Goal: Information Seeking & Learning: Learn about a topic

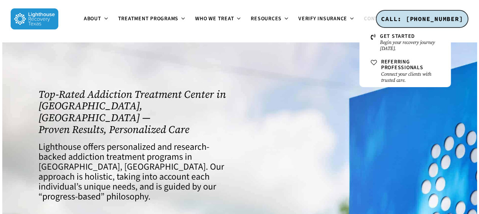
click at [369, 19] on span "Contact" at bounding box center [376, 19] width 24 height 8
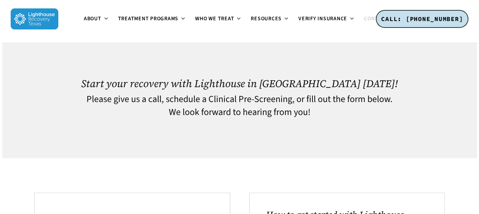
click at [138, 96] on h4 "Please give us a call, schedule a Clinical Pre-Screening, or fill out the form …" at bounding box center [239, 99] width 411 height 10
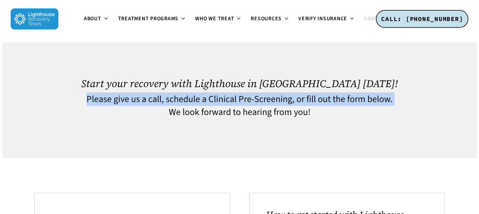
click at [138, 96] on h4 "Please give us a call, schedule a Clinical Pre-Screening, or fill out the form …" at bounding box center [239, 99] width 411 height 10
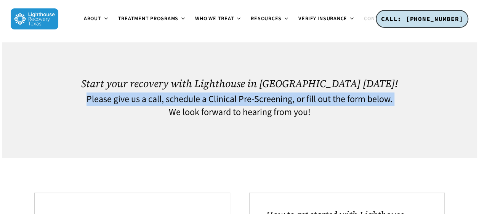
click at [138, 96] on h4 "Please give us a call, schedule a Clinical Pre-Screening, or fill out the form …" at bounding box center [239, 99] width 411 height 10
drag, startPoint x: 138, startPoint y: 96, endPoint x: 239, endPoint y: 20, distance: 126.7
click at [239, 20] on icon at bounding box center [238, 18] width 3 height 6
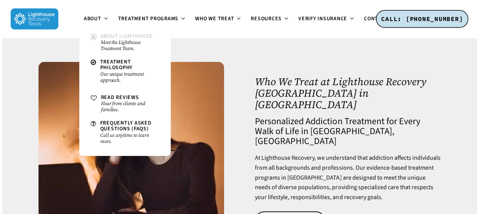
click at [120, 47] on small "Meet the Lighthouse Treatment Team." at bounding box center [130, 45] width 59 height 12
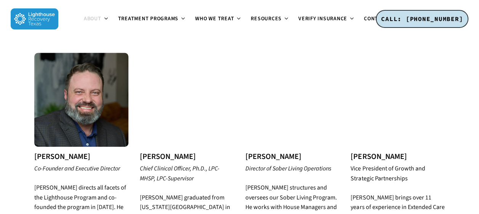
scroll to position [283, 0]
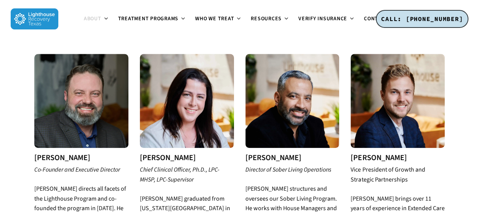
click at [175, 87] on img at bounding box center [187, 101] width 94 height 94
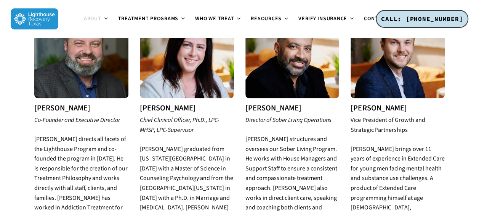
scroll to position [331, 0]
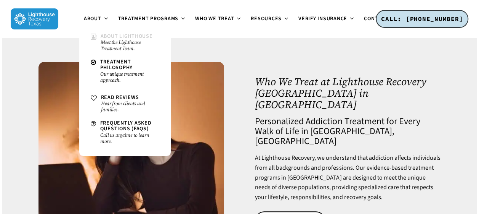
click at [108, 42] on small "Meet the Lighthouse Treatment Team." at bounding box center [130, 45] width 59 height 12
